Goal: Transaction & Acquisition: Book appointment/travel/reservation

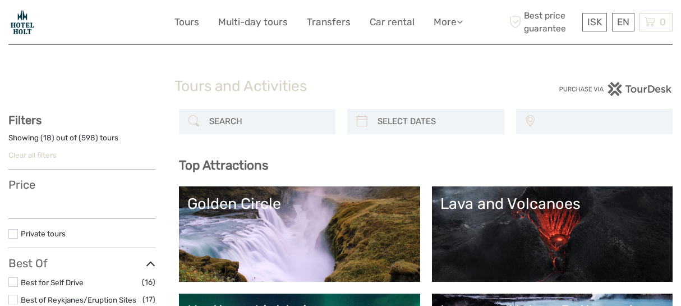
select select
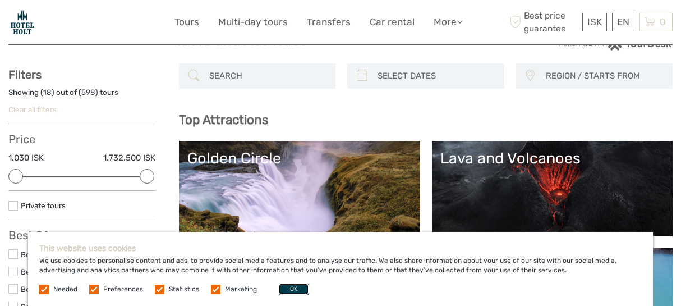
click at [281, 289] on button "OK" at bounding box center [294, 288] width 30 height 11
click at [441, 228] on link "Lava and Volcanoes" at bounding box center [553, 188] width 224 height 79
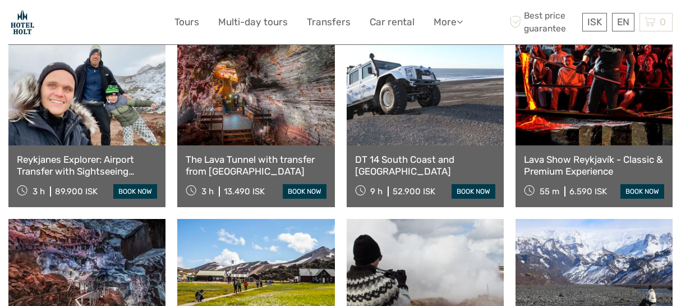
scroll to position [274, 0]
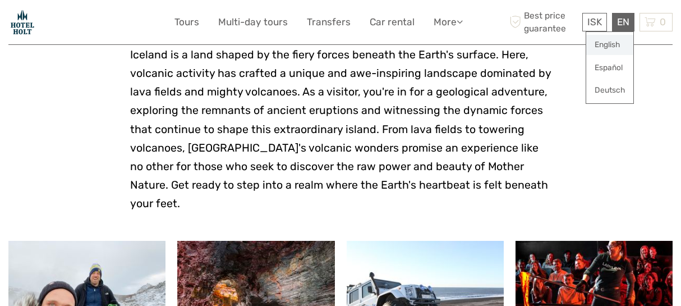
click at [617, 44] on link "English" at bounding box center [609, 45] width 47 height 20
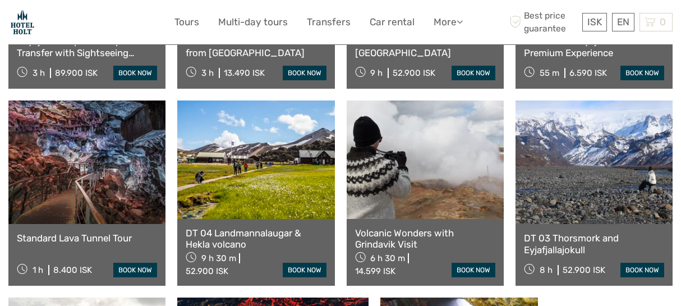
scroll to position [612, 0]
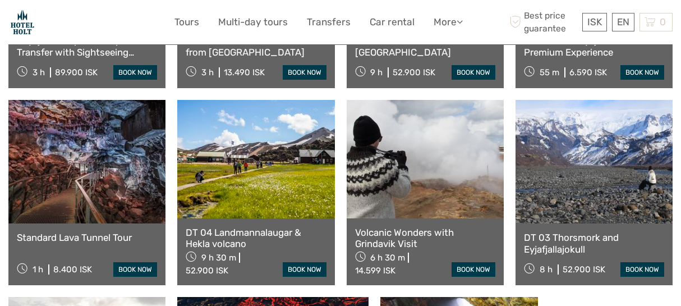
click at [570, 69] on div "Lava Show Reykjavík - Classic & Premium Experience 55 m 6.590 ISK book now" at bounding box center [594, 57] width 157 height 62
